Goal: Entertainment & Leisure: Browse casually

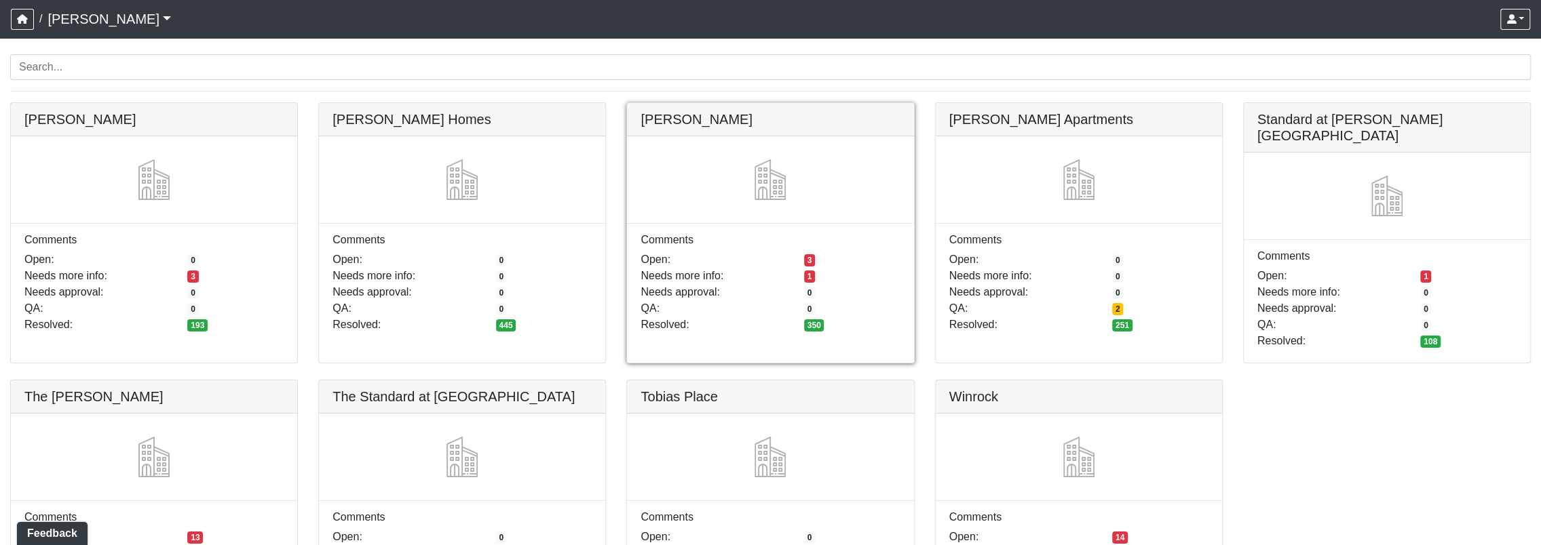
click at [760, 103] on link at bounding box center [770, 103] width 286 height 0
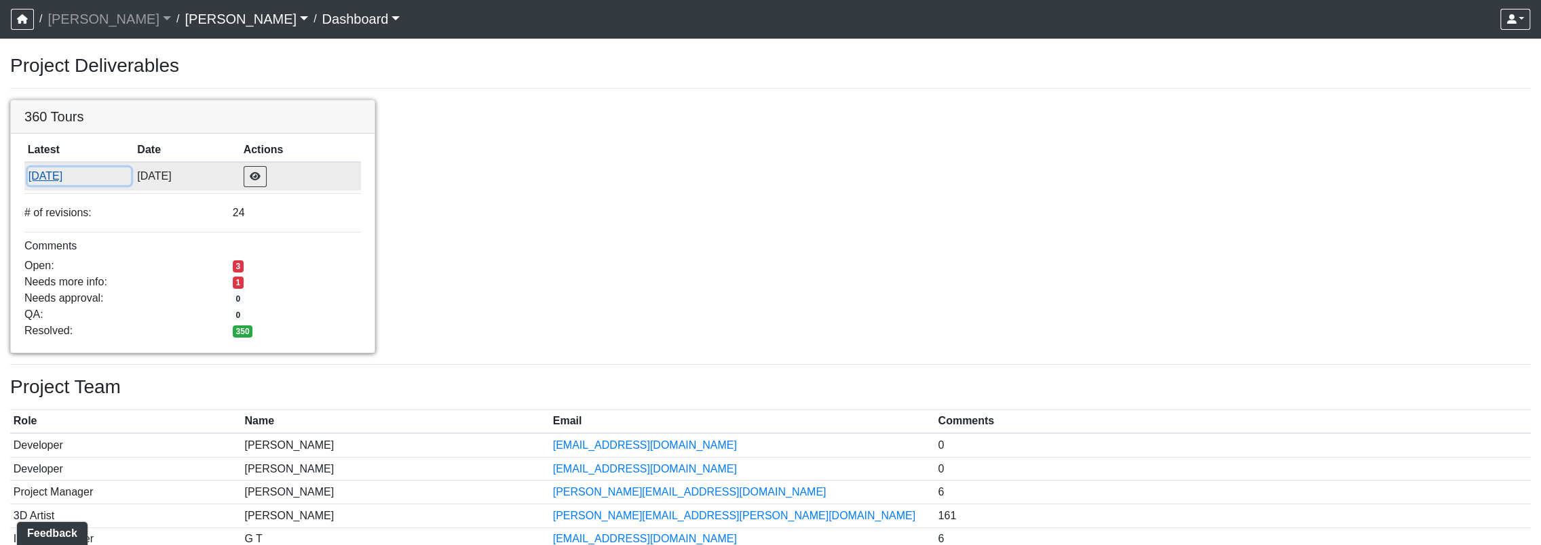
click at [47, 176] on button "7/30/2025" at bounding box center [79, 177] width 103 height 18
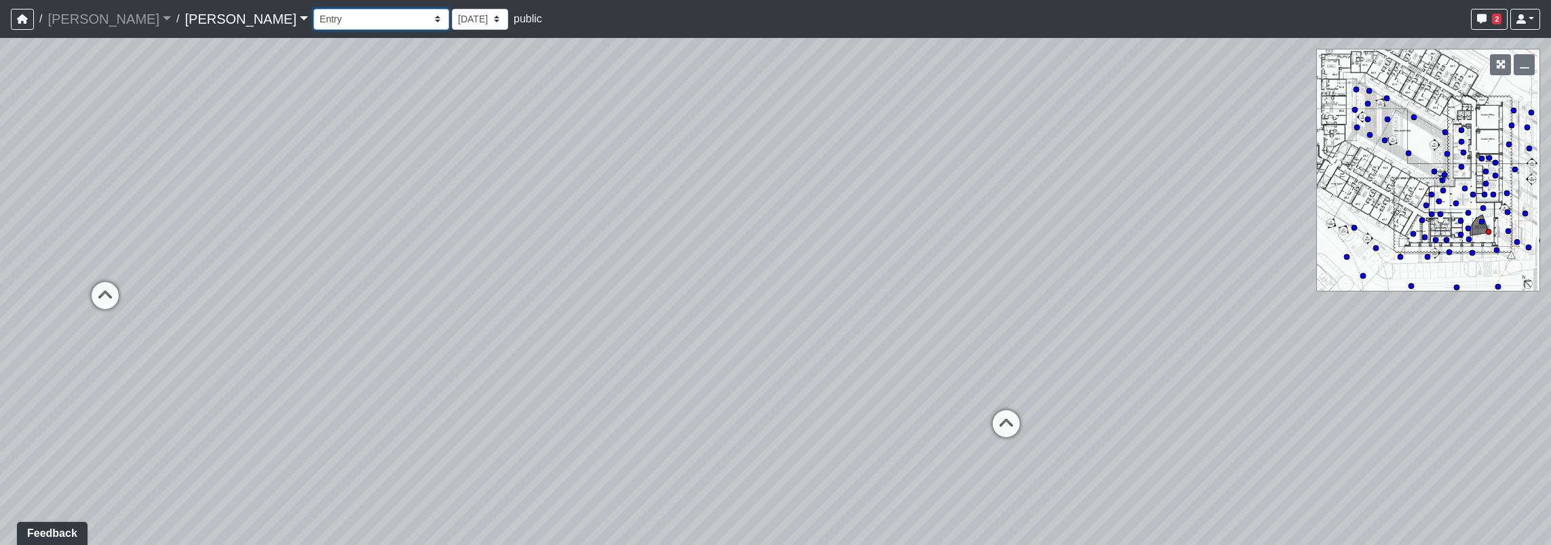
click at [313, 18] on select "Corn Hole Dining Firepit Grill Station Lounge Parking Garage Planters Seating S…" at bounding box center [381, 19] width 136 height 21
click at [313, 9] on select "Corn Hole Dining Firepit Grill Station Lounge Parking Garage Planters Seating S…" at bounding box center [381, 19] width 136 height 21
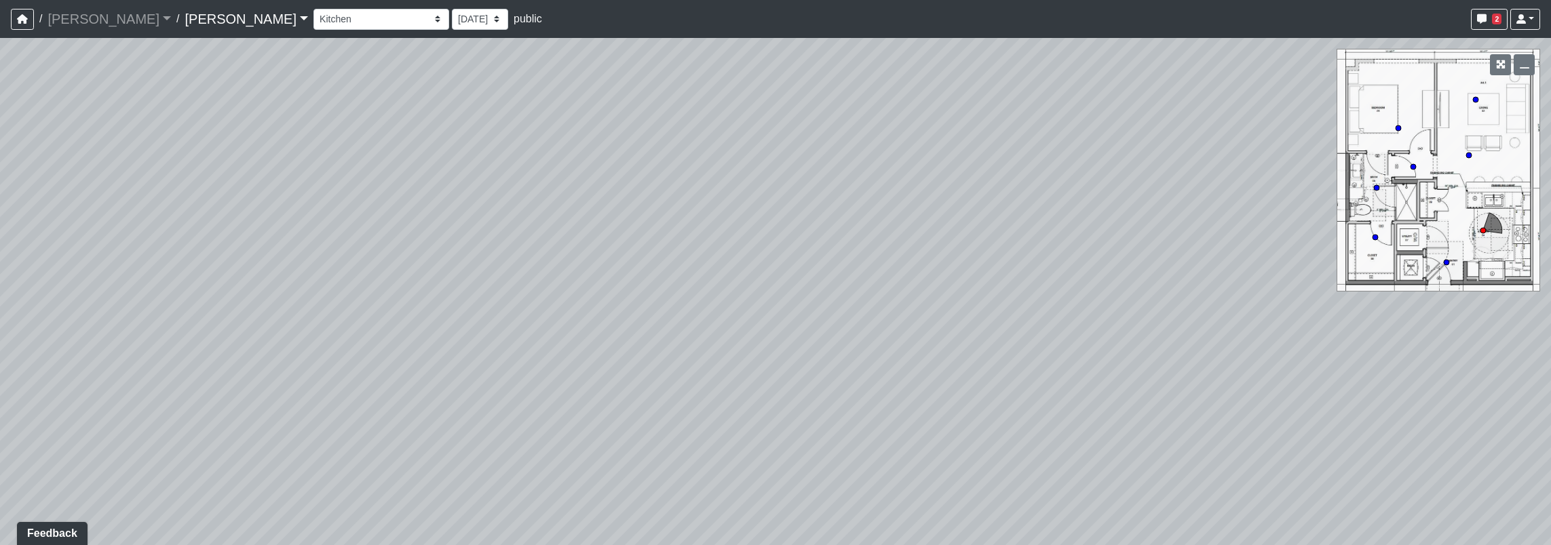
drag, startPoint x: 968, startPoint y: 242, endPoint x: 187, endPoint y: 230, distance: 780.3
click at [201, 231] on div "Loading... Seating Loading... Workroom Entry Loading... Exterior - Leasing Entr…" at bounding box center [775, 292] width 1551 height 508
drag, startPoint x: 881, startPoint y: 270, endPoint x: 492, endPoint y: 310, distance: 390.8
click at [440, 322] on div "Loading... Seating Loading... Workroom Entry Loading... Exterior - Leasing Entr…" at bounding box center [775, 292] width 1551 height 508
drag, startPoint x: 763, startPoint y: 199, endPoint x: 624, endPoint y: 202, distance: 138.4
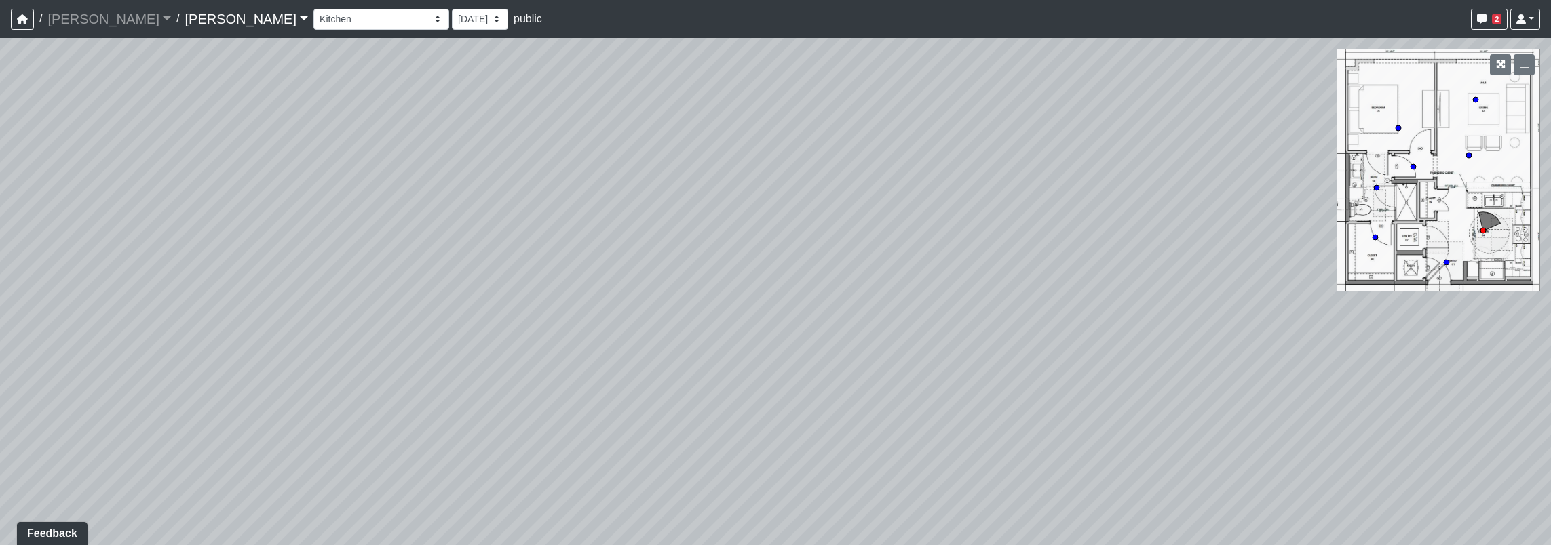
click at [1356, 48] on div "Loading... Seating Loading... Workroom Entry Loading... Exterior - Leasing Entr…" at bounding box center [775, 292] width 1551 height 508
drag, startPoint x: 634, startPoint y: 216, endPoint x: 830, endPoint y: 228, distance: 197.1
click at [830, 228] on div "Loading... Seating Loading... Workroom Entry Loading... Exterior - Leasing Entr…" at bounding box center [775, 292] width 1551 height 508
drag, startPoint x: 757, startPoint y: 164, endPoint x: 675, endPoint y: 198, distance: 88.8
click at [775, 242] on div "Loading... Seating Loading... Workroom Entry Loading... Exterior - Leasing Entr…" at bounding box center [775, 292] width 1551 height 508
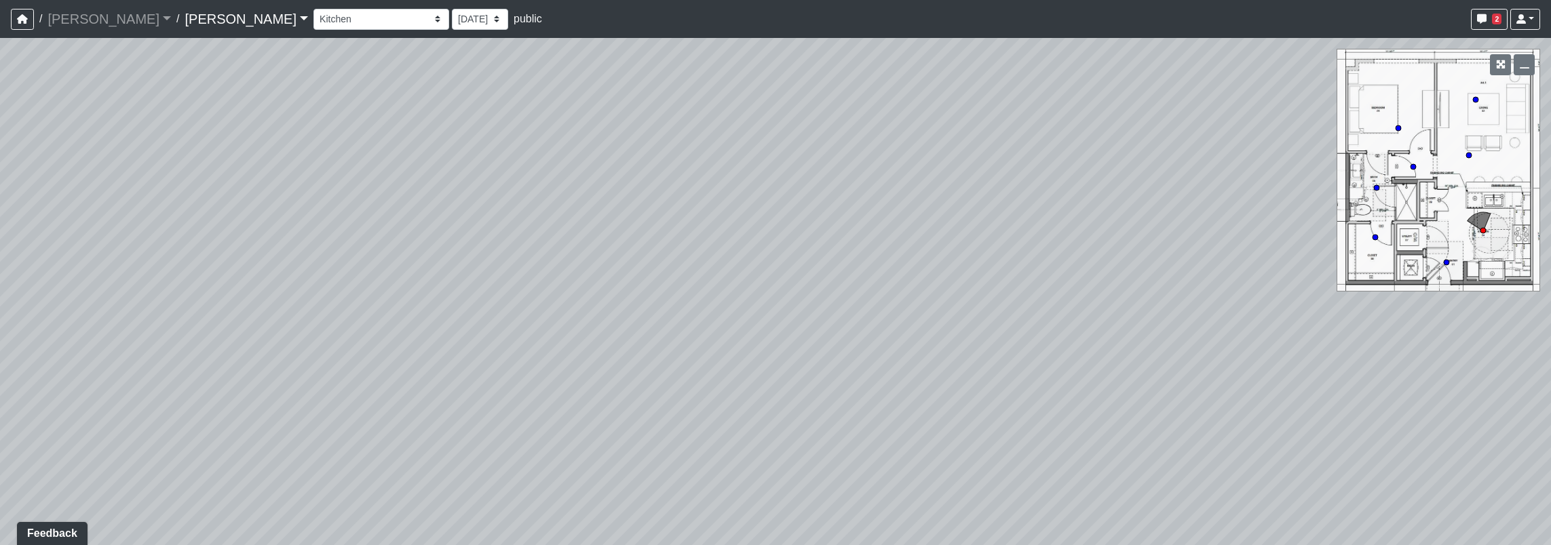
click at [598, 197] on div "Loading... Seating Loading... Workroom Entry Loading... Exterior - Leasing Entr…" at bounding box center [775, 292] width 1551 height 508
click at [649, 234] on div "Loading... Seating Loading... Workroom Entry Loading... Exterior - Leasing Entr…" at bounding box center [775, 292] width 1551 height 508
drag, startPoint x: 830, startPoint y: 201, endPoint x: 898, endPoint y: 221, distance: 70.2
click at [898, 221] on div "Loading... Seating Loading... Workroom Entry Loading... Exterior - Leasing Entr…" at bounding box center [775, 292] width 1551 height 508
click at [1470, 159] on div "Loading... Seating Loading... Workroom Entry Loading... Exterior - Leasing Entr…" at bounding box center [775, 292] width 1551 height 508
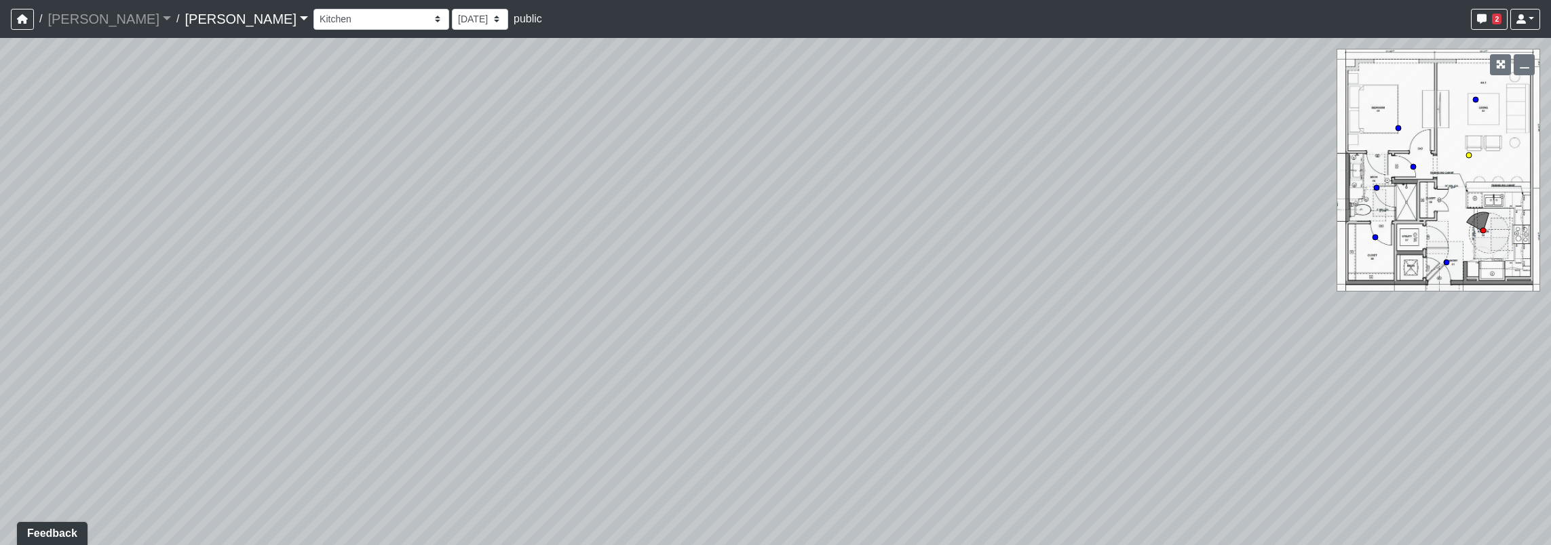
click at [1470, 157] on circle at bounding box center [1468, 155] width 5 height 5
drag, startPoint x: 1184, startPoint y: 138, endPoint x: 107, endPoint y: 104, distance: 1078.0
click at [0, 98] on html "/ [PERSON_NAME] [PERSON_NAME] Loading... / [PERSON_NAME] Loading... [PERSON_NAM…" at bounding box center [775, 272] width 1551 height 545
drag, startPoint x: 923, startPoint y: 160, endPoint x: 100, endPoint y: 187, distance: 822.8
click at [0, 205] on html "/ [PERSON_NAME] [PERSON_NAME] Loading... / [PERSON_NAME] Loading... [PERSON_NAM…" at bounding box center [775, 272] width 1551 height 545
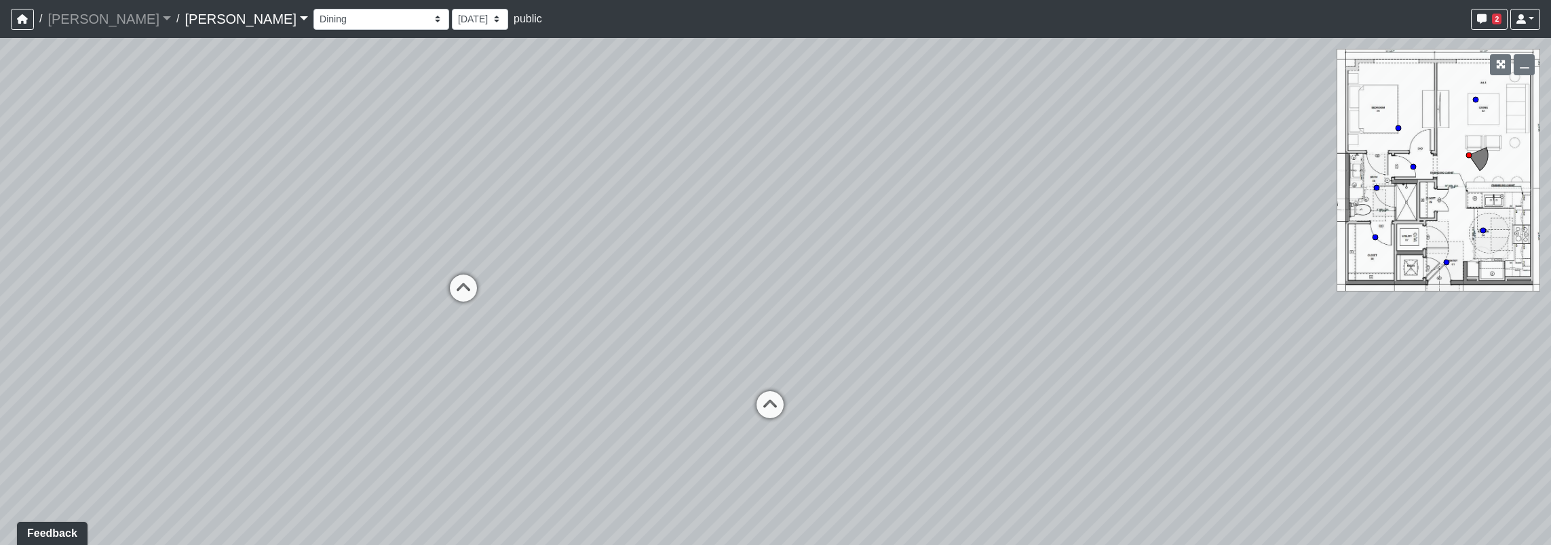
drag, startPoint x: 1099, startPoint y: 193, endPoint x: 673, endPoint y: 151, distance: 428.2
click at [673, 151] on div "Loading... Seating Loading... Workroom Entry Loading... Exterior - Leasing Entr…" at bounding box center [775, 292] width 1551 height 508
click at [313, 14] on select "Corn Hole Dining Firepit Grill Station Lounge Parking Garage Planters Seating S…" at bounding box center [381, 19] width 136 height 21
click at [313, 9] on select "Corn Hole Dining Firepit Grill Station Lounge Parking Garage Planters Seating S…" at bounding box center [381, 19] width 136 height 21
click at [313, 22] on select "Corn Hole Dining Firepit Grill Station Lounge Parking Garage Planters Seating S…" at bounding box center [381, 19] width 136 height 21
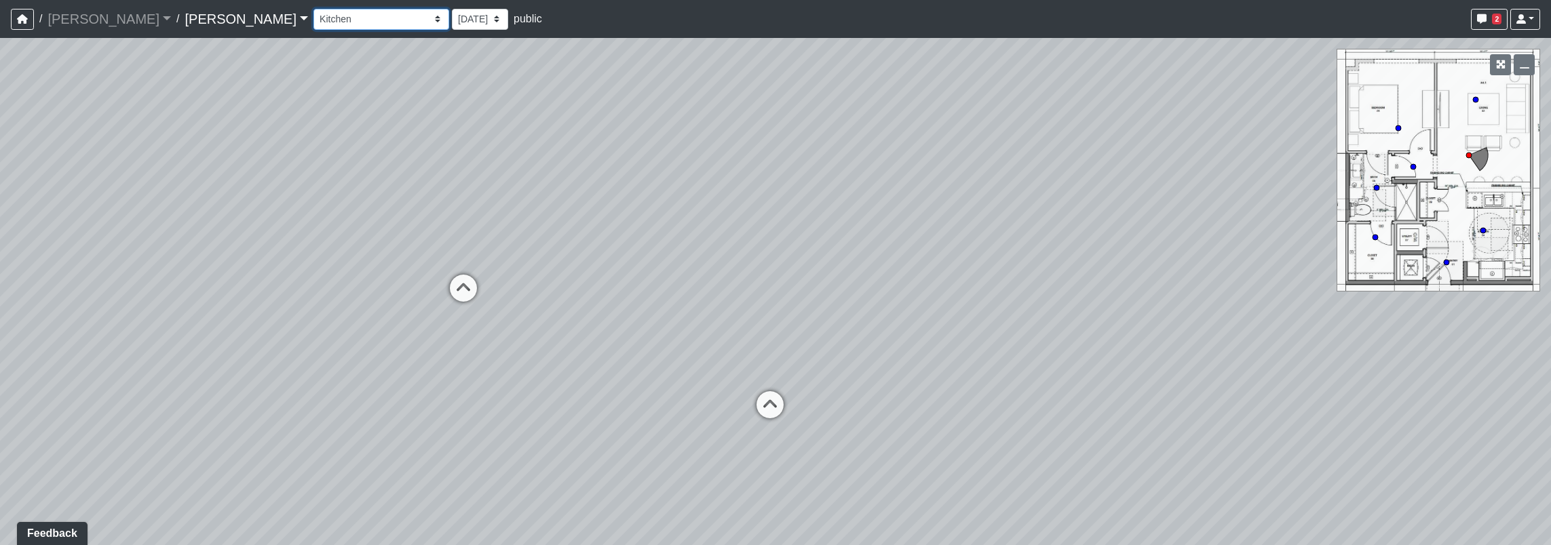
click at [313, 9] on select "Corn Hole Dining Firepit Grill Station Lounge Parking Garage Planters Seating S…" at bounding box center [381, 19] width 136 height 21
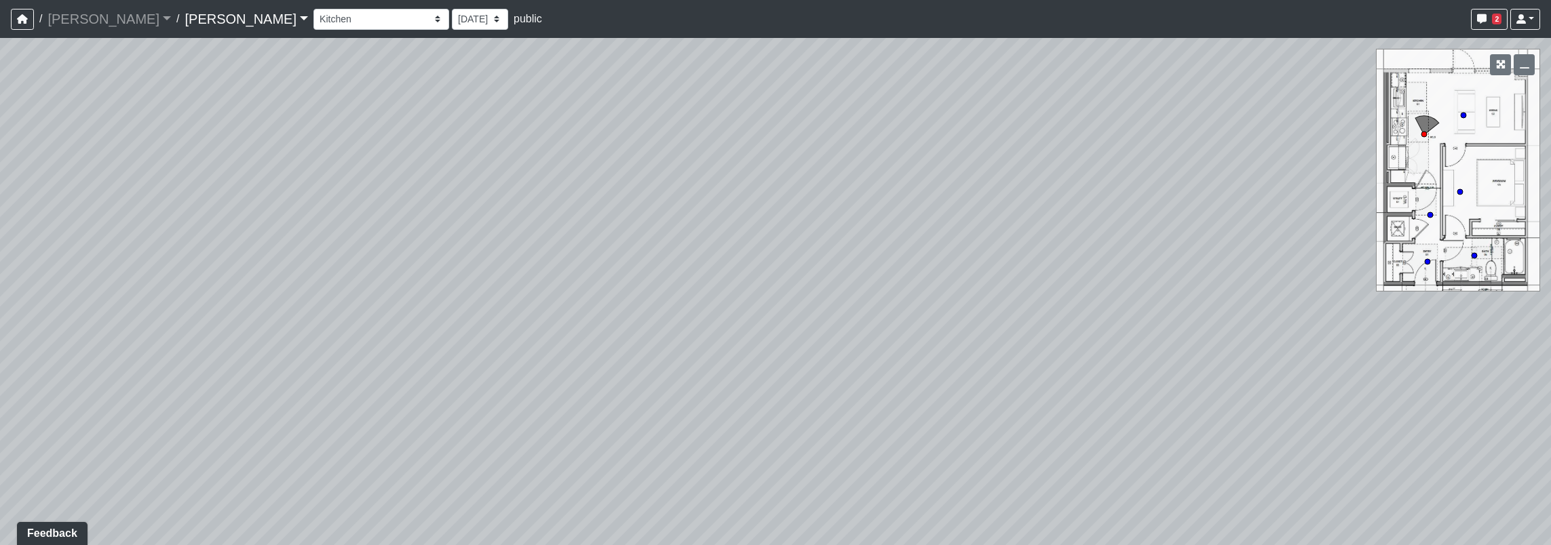
drag, startPoint x: 636, startPoint y: 183, endPoint x: 52, endPoint y: 125, distance: 586.4
click at [59, 132] on div "Loading... Seating Loading... Workroom Entry Loading... Exterior - Leasing Entr…" at bounding box center [775, 292] width 1551 height 508
drag, startPoint x: 696, startPoint y: 92, endPoint x: 605, endPoint y: 109, distance: 92.6
click at [1141, 12] on div "/ [PERSON_NAME] [PERSON_NAME] Loading... / [PERSON_NAME] Loading... [PERSON_NAM…" at bounding box center [775, 272] width 1551 height 545
drag, startPoint x: 437, startPoint y: 224, endPoint x: 1240, endPoint y: 246, distance: 803.6
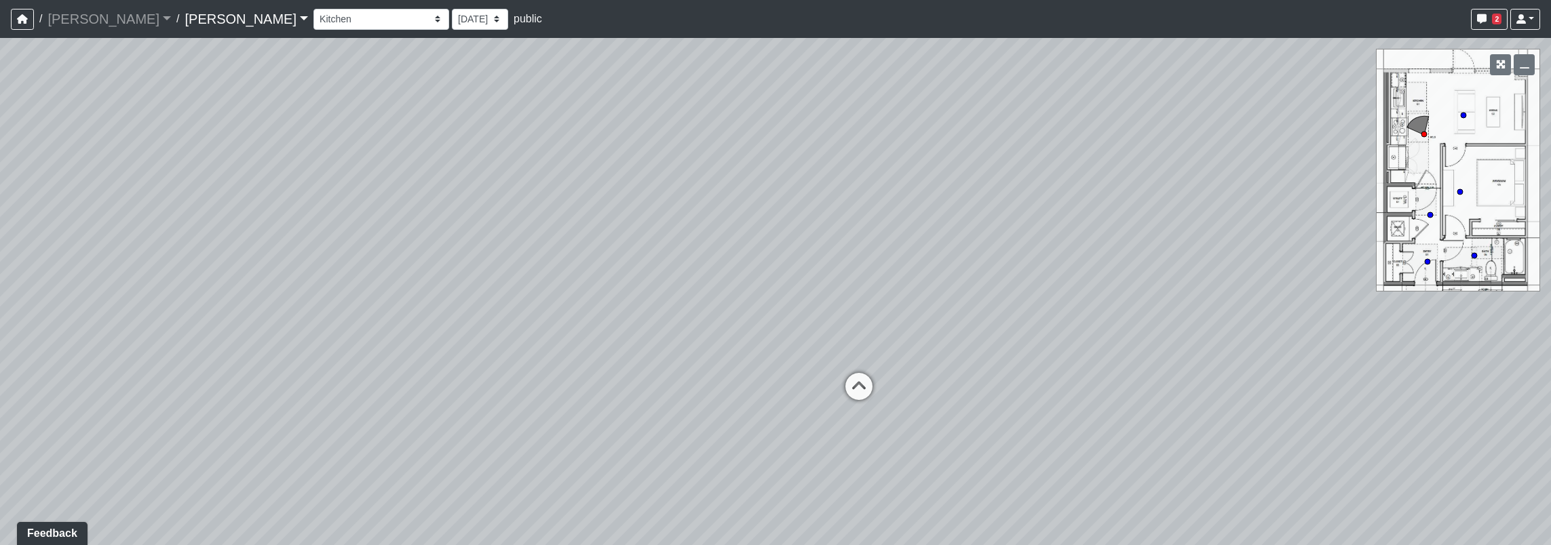
click at [1252, 244] on div "Loading... Seating Loading... Workroom Entry Loading... Exterior - Leasing Entr…" at bounding box center [775, 292] width 1551 height 508
drag, startPoint x: 549, startPoint y: 251, endPoint x: 1016, endPoint y: 374, distance: 483.3
click at [1039, 382] on div "Loading... Seating Loading... Workroom Entry Loading... Exterior - Leasing Entr…" at bounding box center [775, 292] width 1551 height 508
drag, startPoint x: 655, startPoint y: 171, endPoint x: 1071, endPoint y: 367, distance: 459.2
click at [1081, 366] on div "Loading... Seating Loading... Workroom Entry Loading... Exterior - Leasing Entr…" at bounding box center [775, 292] width 1551 height 508
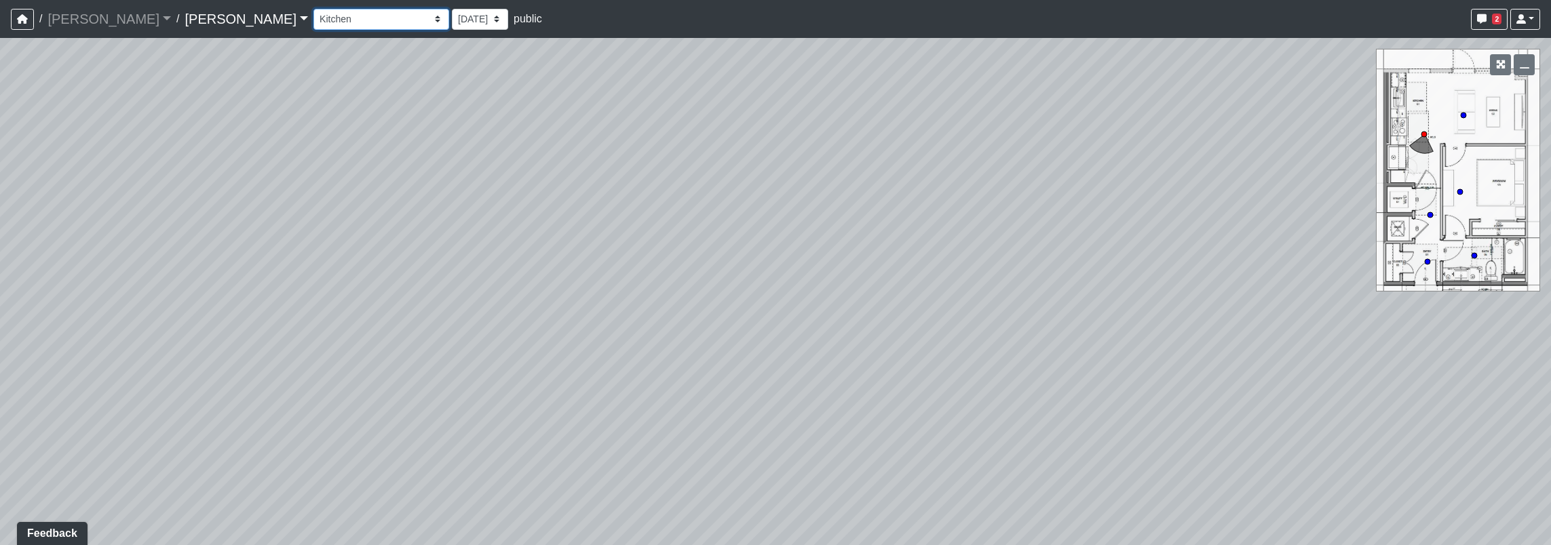
click at [313, 22] on select "Corn Hole Dining Firepit Grill Station Lounge Parking Garage Planters Seating S…" at bounding box center [381, 19] width 136 height 21
click at [313, 9] on select "Corn Hole Dining Firepit Grill Station Lounge Parking Garage Planters Seating S…" at bounding box center [381, 19] width 136 height 21
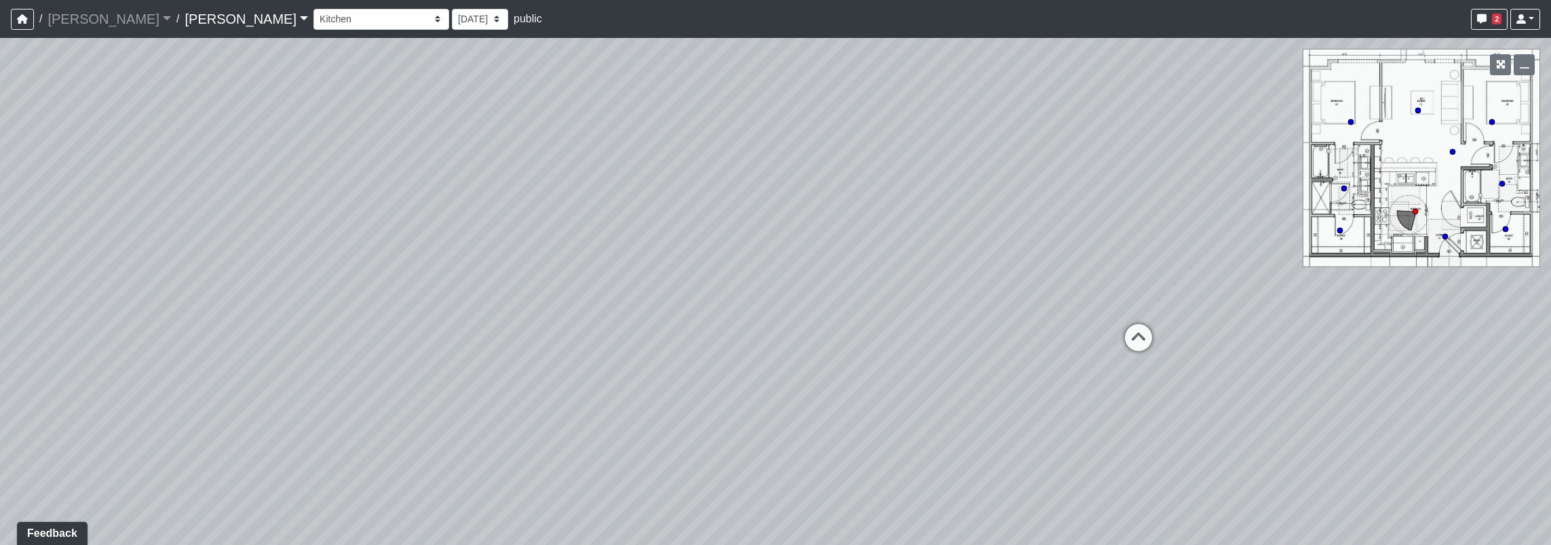
drag, startPoint x: 877, startPoint y: 290, endPoint x: 160, endPoint y: 282, distance: 716.5
click at [160, 282] on div "Loading... Seating Loading... Workroom Entry Loading... Exterior - Leasing Entr…" at bounding box center [775, 292] width 1551 height 508
drag, startPoint x: 1052, startPoint y: 404, endPoint x: 664, endPoint y: 299, distance: 402.6
click at [289, 247] on div "Loading... Seating Loading... Workroom Entry Loading... Exterior - Leasing Entr…" at bounding box center [775, 292] width 1551 height 508
drag, startPoint x: 643, startPoint y: 303, endPoint x: 223, endPoint y: 337, distance: 422.1
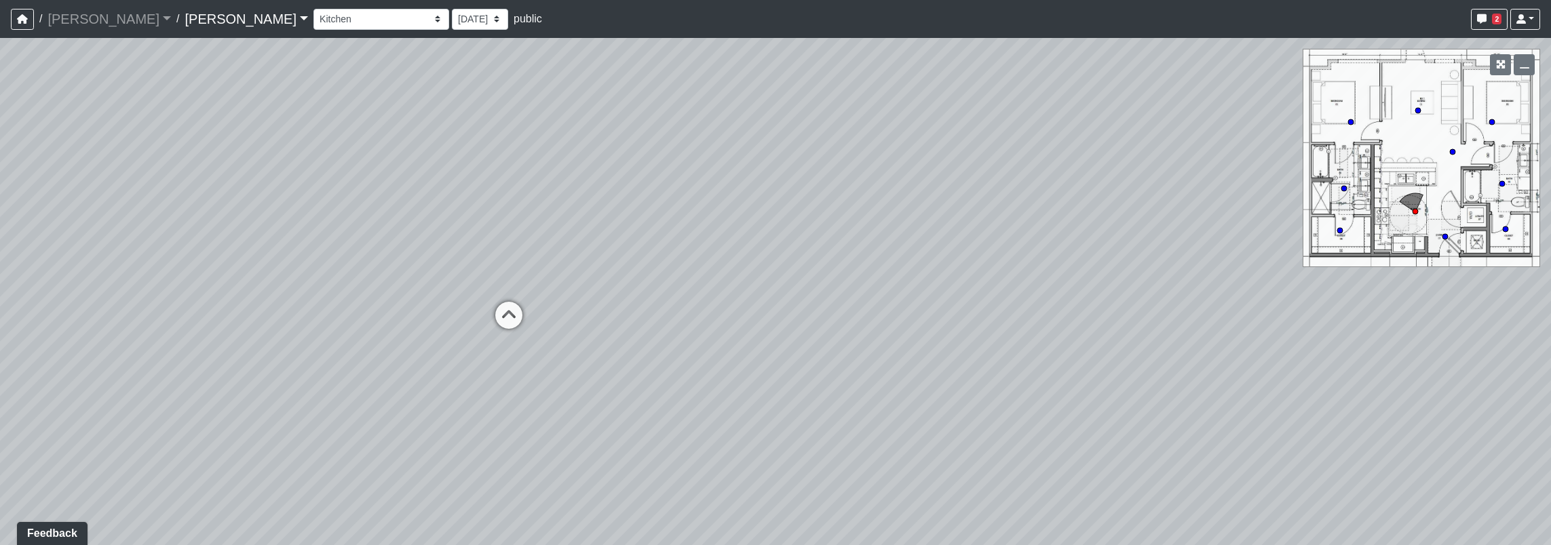
click at [214, 334] on div "Loading... Seating Loading... Workroom Entry Loading... Exterior - Leasing Entr…" at bounding box center [775, 292] width 1551 height 508
drag, startPoint x: 868, startPoint y: 373, endPoint x: 1091, endPoint y: 465, distance: 240.9
click at [1091, 466] on div "Loading... Seating Loading... Workroom Entry Loading... Exterior - Leasing Entr…" at bounding box center [775, 292] width 1551 height 508
drag, startPoint x: 558, startPoint y: 351, endPoint x: 730, endPoint y: 343, distance: 171.8
click at [730, 343] on div "Loading... Seating Loading... Workroom Entry Loading... Exterior - Leasing Entr…" at bounding box center [775, 292] width 1551 height 508
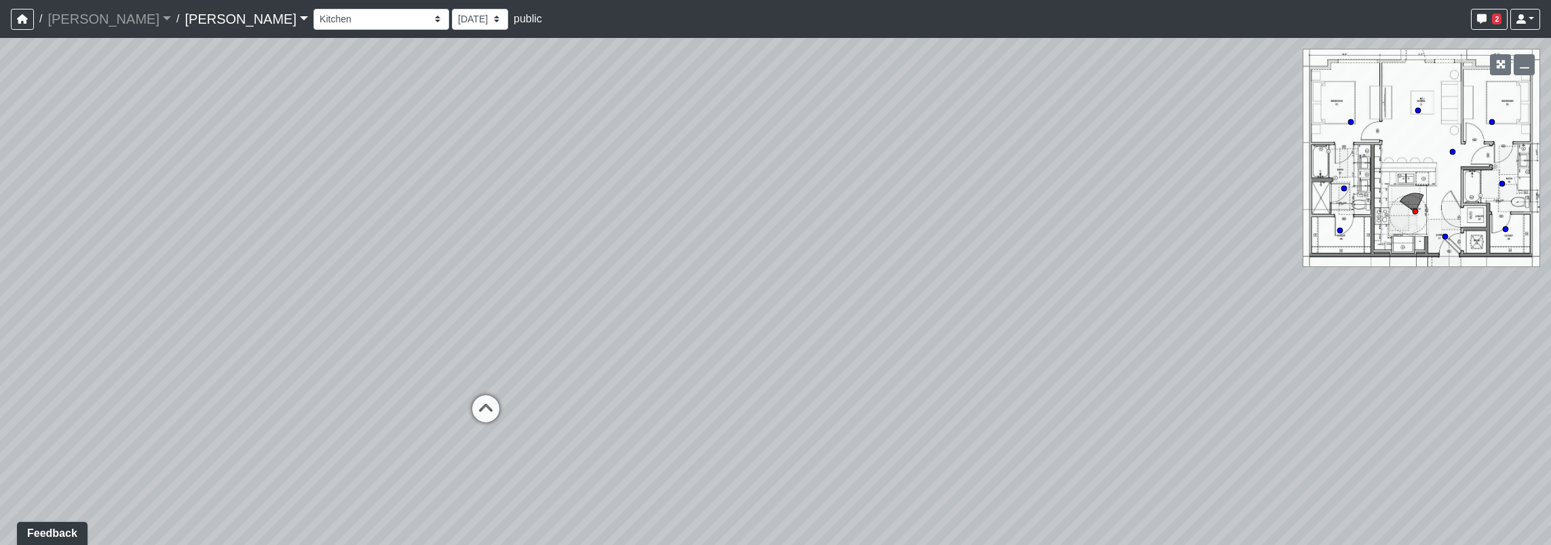
drag, startPoint x: 905, startPoint y: 392, endPoint x: 840, endPoint y: 364, distance: 71.1
click at [840, 364] on div "Loading... Seating Loading... Workroom Entry Loading... Exterior - Leasing Entr…" at bounding box center [775, 292] width 1551 height 508
drag, startPoint x: 480, startPoint y: 316, endPoint x: 1142, endPoint y: 194, distance: 673.4
click at [1141, 195] on div "Loading... Seating Loading... Workroom Entry Loading... Exterior - Leasing Entr…" at bounding box center [775, 292] width 1551 height 508
drag, startPoint x: 624, startPoint y: 250, endPoint x: 803, endPoint y: 417, distance: 244.8
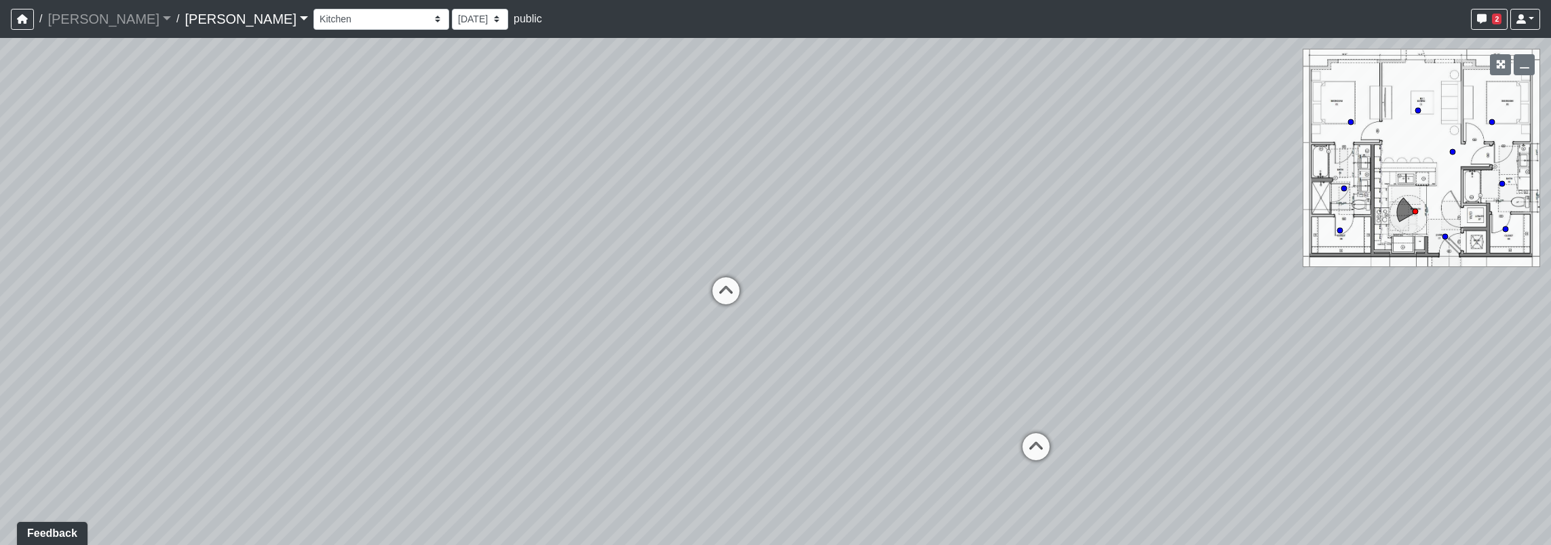
click at [803, 417] on div "Loading... Seating Loading... Workroom Entry Loading... Exterior - Leasing Entr…" at bounding box center [775, 292] width 1551 height 508
click at [313, 10] on select "Corn Hole Dining Firepit Grill Station Lounge Parking Garage Planters Seating S…" at bounding box center [381, 19] width 136 height 21
click at [313, 9] on select "Corn Hole Dining Firepit Grill Station Lounge Parking Garage Planters Seating S…" at bounding box center [381, 19] width 136 height 21
select select "pdBZPKa9jeHEARQj8tWigQ"
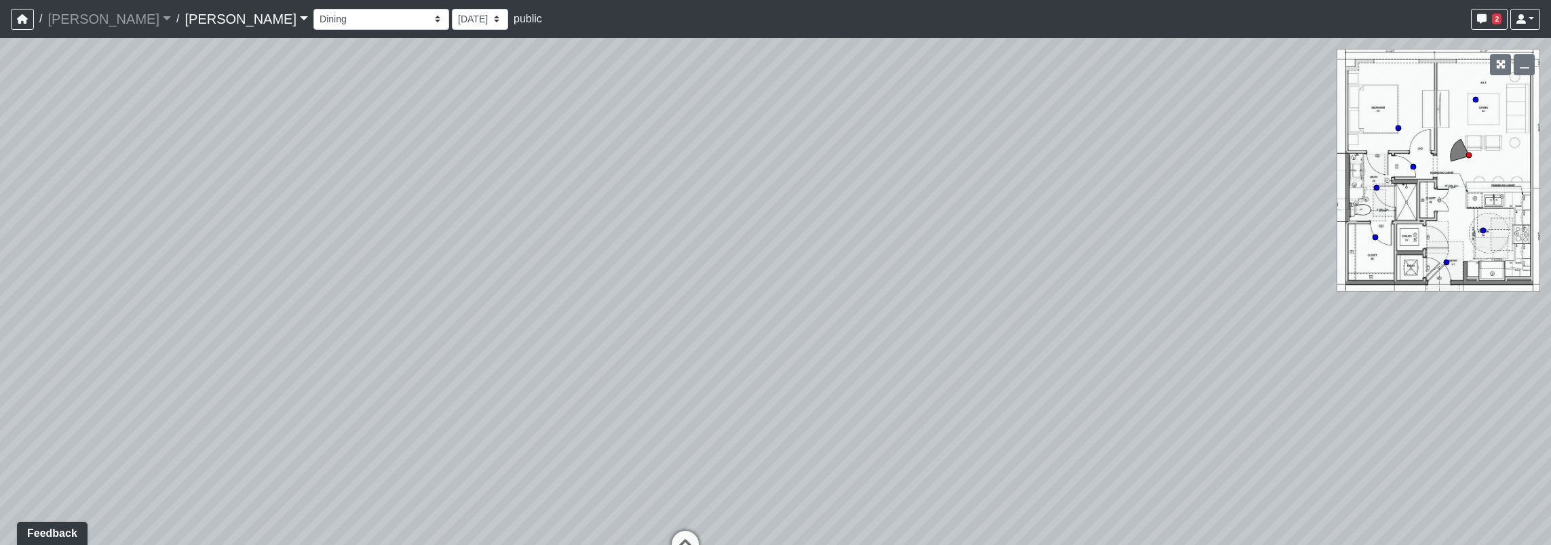
drag, startPoint x: 970, startPoint y: 265, endPoint x: 0, endPoint y: 111, distance: 982.3
click at [14, 109] on div "Loading... Seating Loading... Workroom Entry Loading... Exterior - Leasing Entr…" at bounding box center [775, 292] width 1551 height 508
drag, startPoint x: 768, startPoint y: 201, endPoint x: 0, endPoint y: 183, distance: 768.2
click at [0, 184] on html "/ [PERSON_NAME] [PERSON_NAME] Loading... / [PERSON_NAME] Loading... [PERSON_NAM…" at bounding box center [775, 272] width 1551 height 545
drag, startPoint x: 655, startPoint y: 221, endPoint x: 509, endPoint y: 480, distance: 297.4
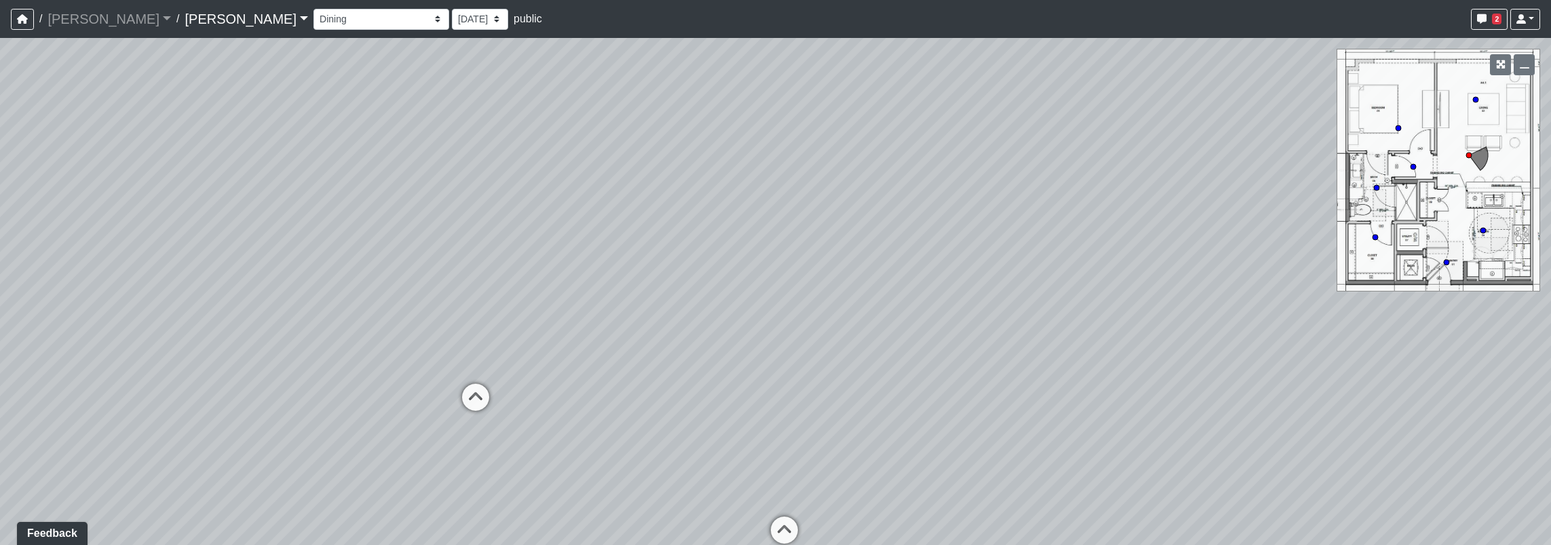
click at [509, 482] on div "Loading... Seating Loading... Workroom Entry Loading... Exterior - Leasing Entr…" at bounding box center [775, 292] width 1551 height 508
drag, startPoint x: 590, startPoint y: 281, endPoint x: 582, endPoint y: 234, distance: 47.5
click at [582, 234] on div "Loading... Seating Loading... Workroom Entry Loading... Exterior - Leasing Entr…" at bounding box center [775, 292] width 1551 height 508
drag, startPoint x: 582, startPoint y: 234, endPoint x: 486, endPoint y: 237, distance: 96.4
click at [486, 237] on div "Loading... Seating Loading... Workroom Entry Loading... Exterior - Leasing Entr…" at bounding box center [775, 292] width 1551 height 508
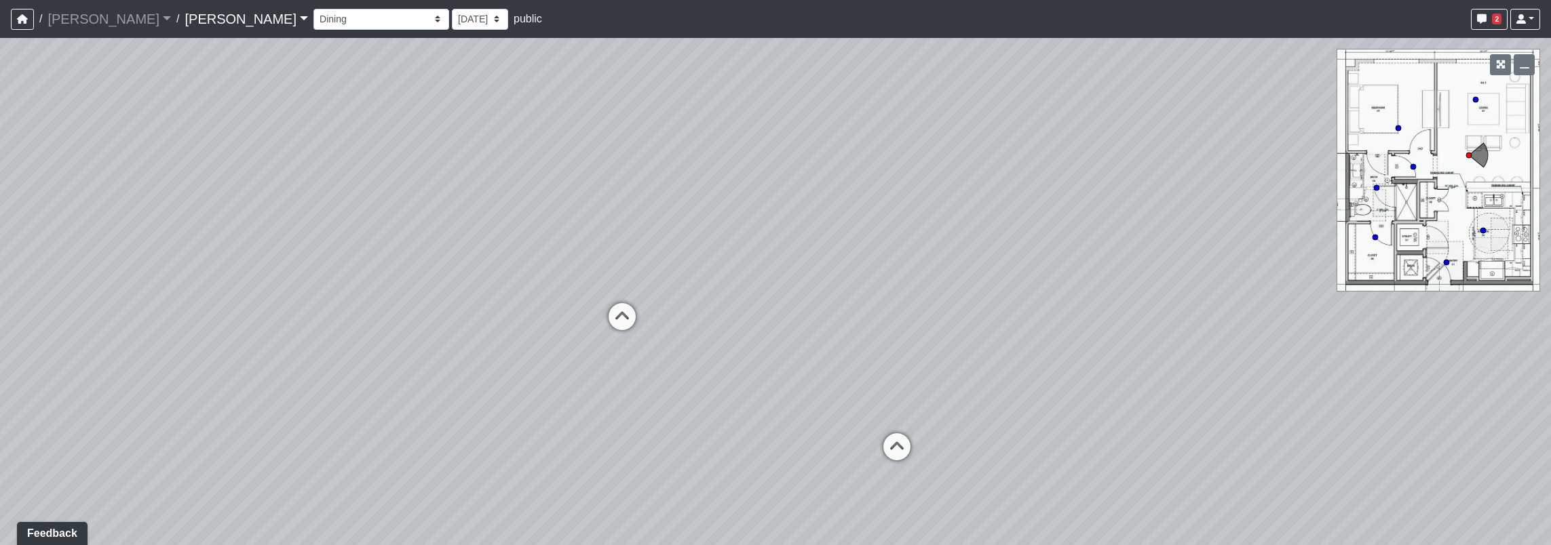
drag, startPoint x: 951, startPoint y: 358, endPoint x: 1210, endPoint y: 424, distance: 267.4
click at [1210, 424] on div "Loading... Seating Loading... Workroom Entry Loading... Exterior - Leasing Entr…" at bounding box center [775, 292] width 1551 height 508
